Goal: Navigation & Orientation: Find specific page/section

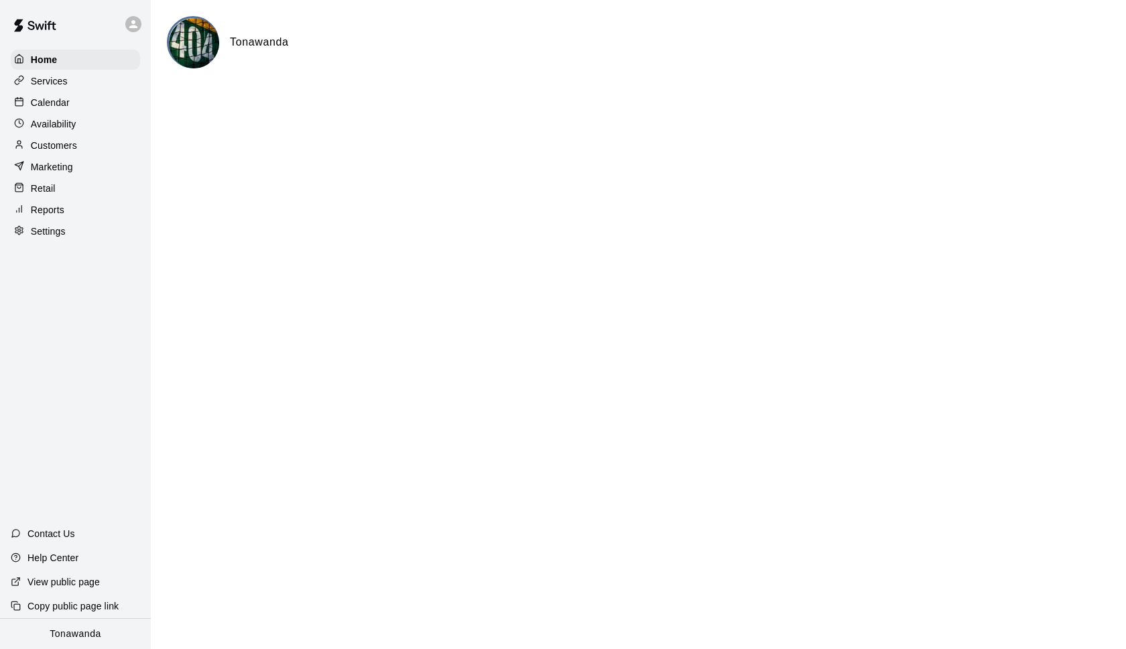
click at [142, 23] on div at bounding box center [137, 24] width 28 height 27
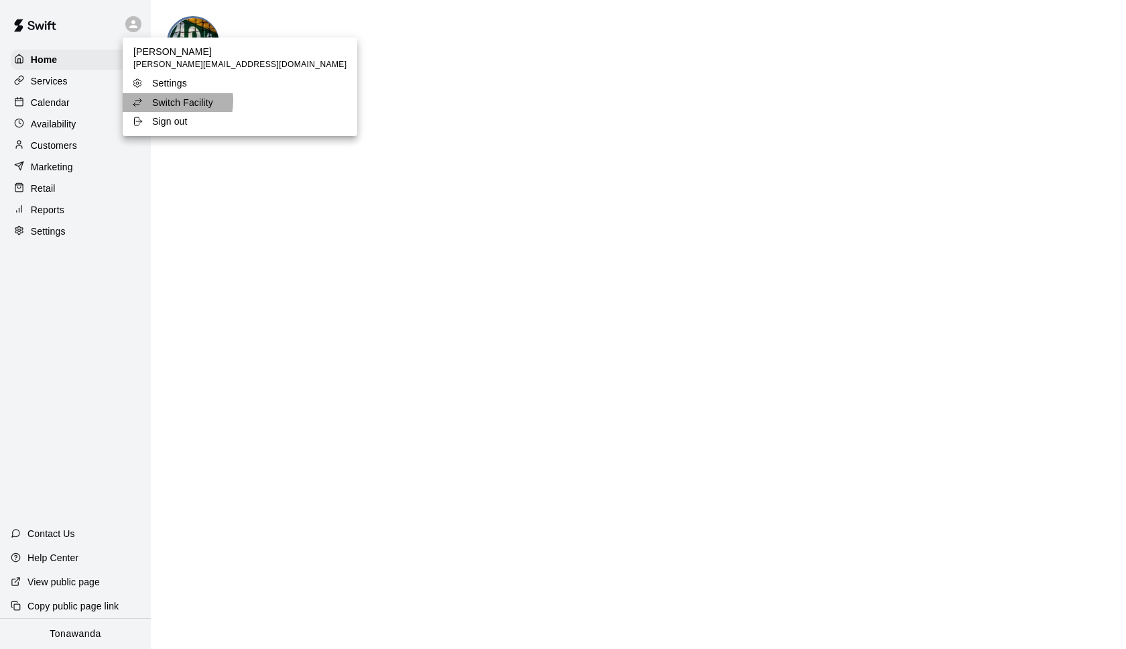
click at [172, 101] on p "Switch Facility" at bounding box center [182, 102] width 61 height 13
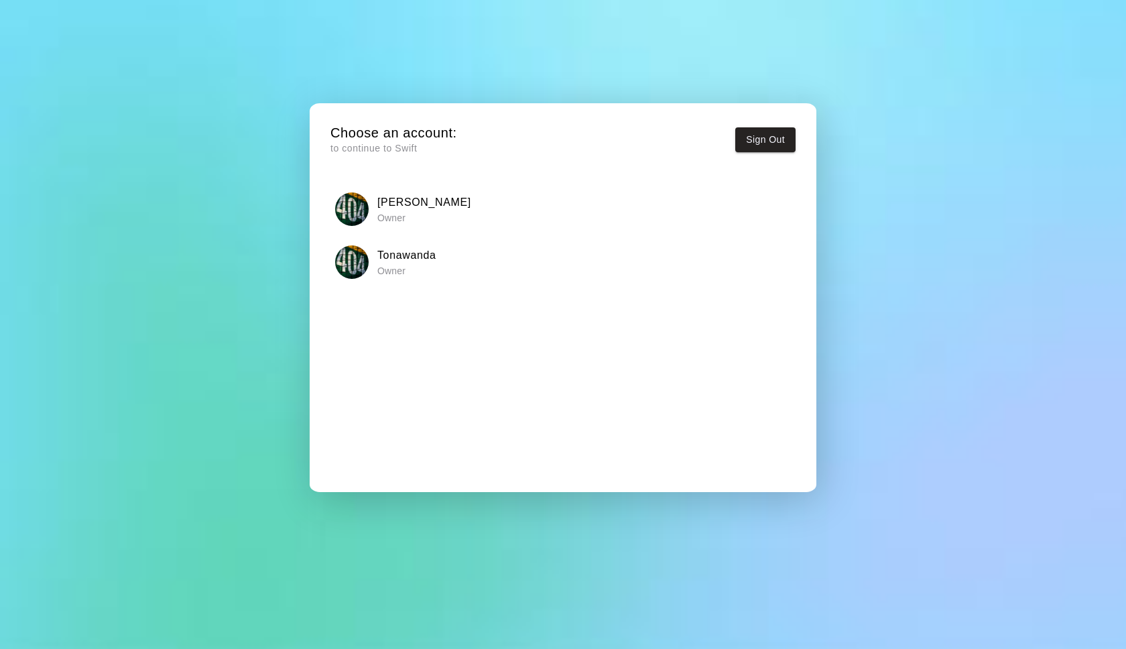
click at [371, 205] on div "[PERSON_NAME] Owner" at bounding box center [563, 209] width 457 height 34
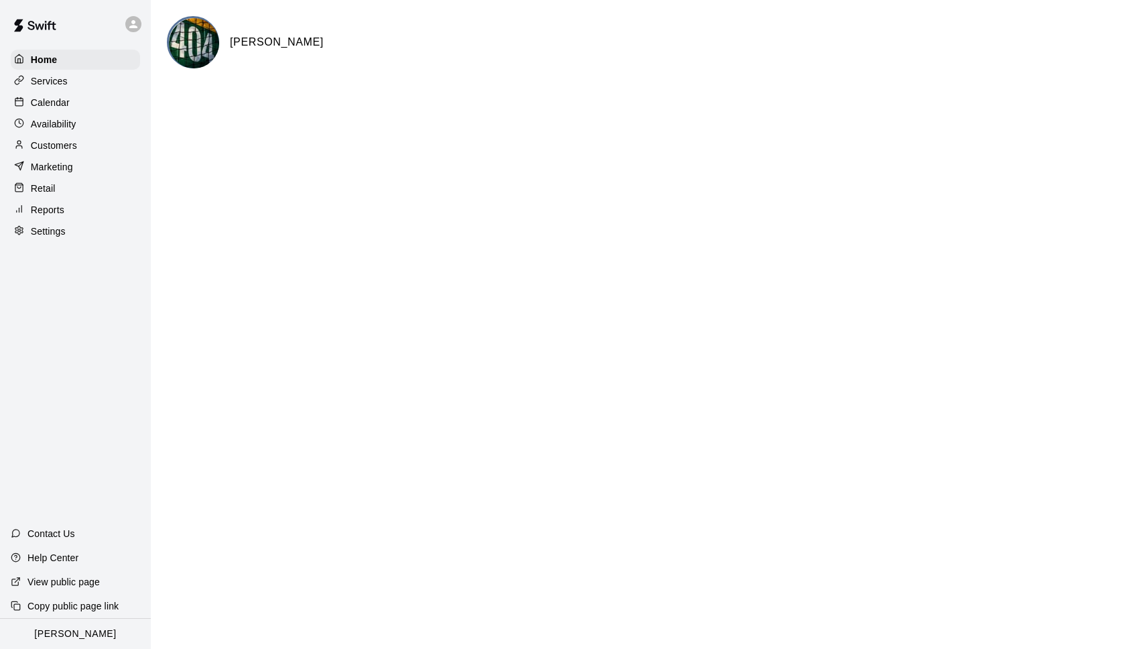
click at [69, 101] on p "Calendar" at bounding box center [50, 102] width 39 height 13
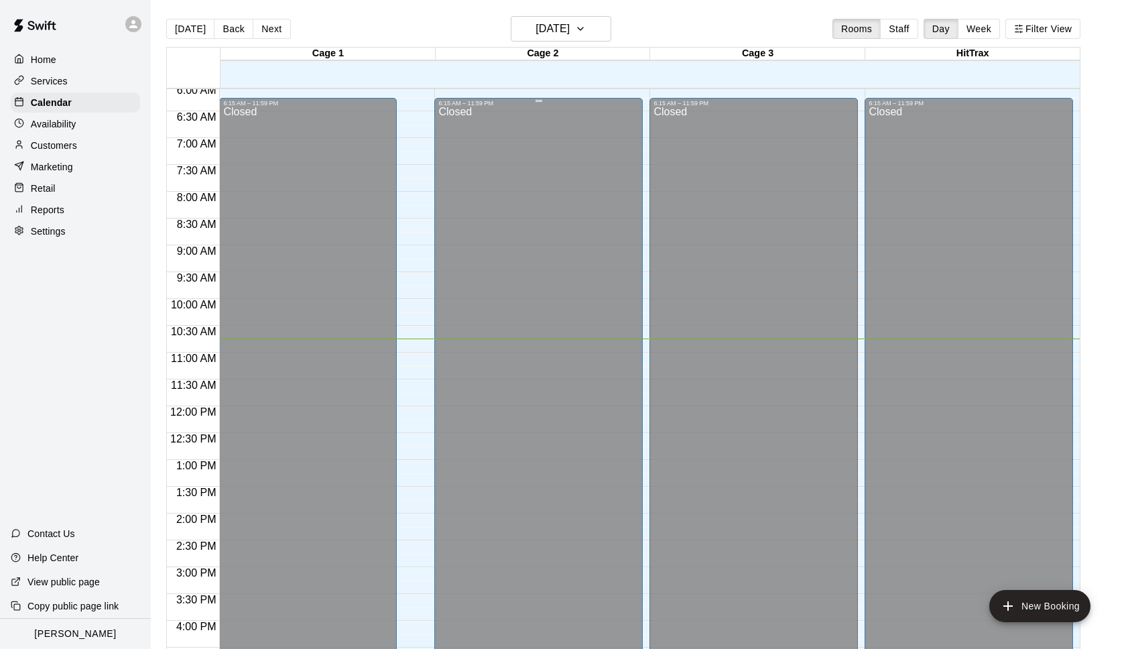
scroll to position [264, 0]
